Goal: Register for event/course

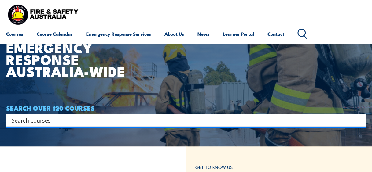
scroll to position [31, 0]
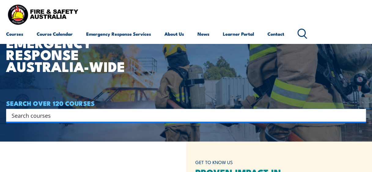
drag, startPoint x: 96, startPoint y: 110, endPoint x: 96, endPoint y: 113, distance: 3.1
click at [96, 110] on div "Search" at bounding box center [186, 115] width 360 height 13
click at [96, 116] on input "Search input" at bounding box center [182, 115] width 341 height 9
type input "health and safety"
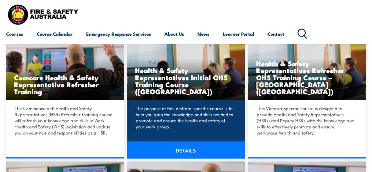
scroll to position [581, 0]
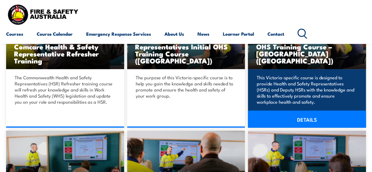
click at [291, 112] on link "DETAILS" at bounding box center [307, 119] width 118 height 17
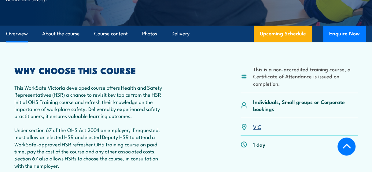
scroll to position [184, 0]
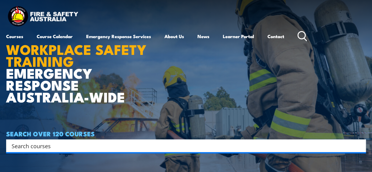
click at [125, 144] on input "Search input" at bounding box center [182, 146] width 341 height 9
type input "health and safety"
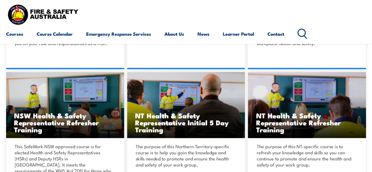
scroll to position [673, 0]
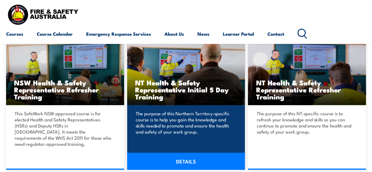
click at [201, 153] on link "DETAILS" at bounding box center [186, 161] width 118 height 17
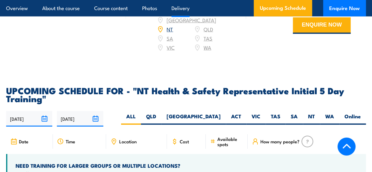
scroll to position [918, 0]
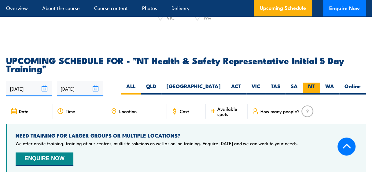
click at [311, 83] on label "NT" at bounding box center [311, 89] width 17 height 12
click at [315, 83] on input "NT" at bounding box center [317, 85] width 4 height 4
radio input "true"
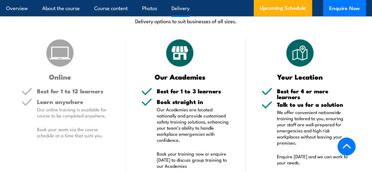
scroll to position [720, 0]
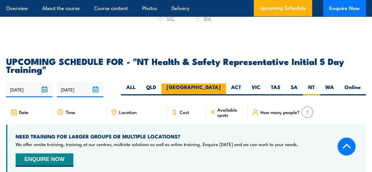
scroll to position [918, 0]
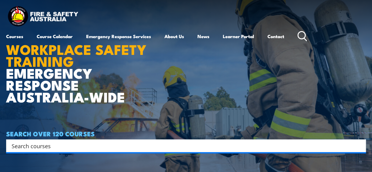
click at [191, 144] on input "Search input" at bounding box center [182, 146] width 341 height 9
type input "health"
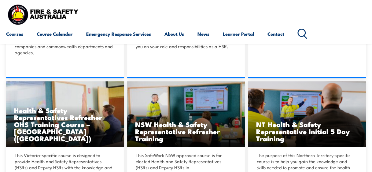
scroll to position [795, 0]
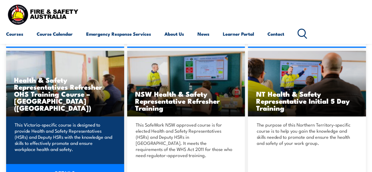
click at [71, 165] on link "DETAILS" at bounding box center [65, 173] width 118 height 17
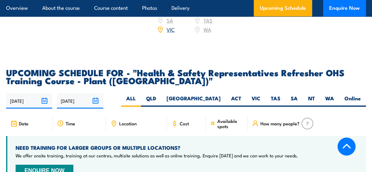
scroll to position [1070, 0]
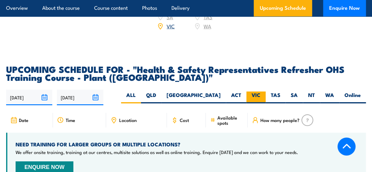
click at [260, 92] on label "VIC" at bounding box center [256, 98] width 19 height 12
click at [261, 92] on input "VIC" at bounding box center [263, 94] width 4 height 4
radio input "true"
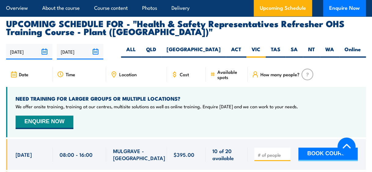
scroll to position [1112, 0]
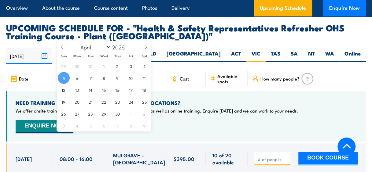
click at [98, 48] on input "[DATE]" at bounding box center [80, 56] width 46 height 16
click at [109, 48] on select "January February March April May June July August September October November De…" at bounding box center [93, 47] width 33 height 8
select select "5"
click at [77, 43] on select "January February March April May June July August September October November De…" at bounding box center [93, 47] width 33 height 8
click at [64, 94] on span "14" at bounding box center [64, 90] width 12 height 12
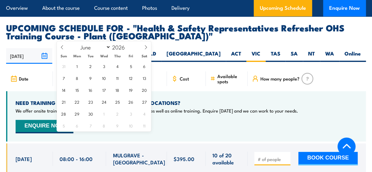
type input "[DATE]"
